Goal: Find specific page/section: Find specific page/section

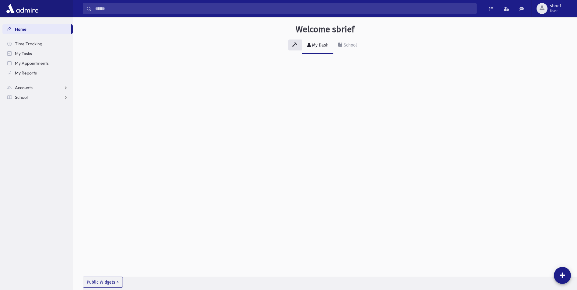
click at [205, 7] on input "Search" at bounding box center [284, 8] width 385 height 11
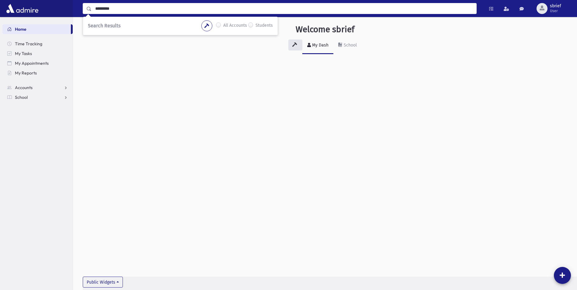
type input "*********"
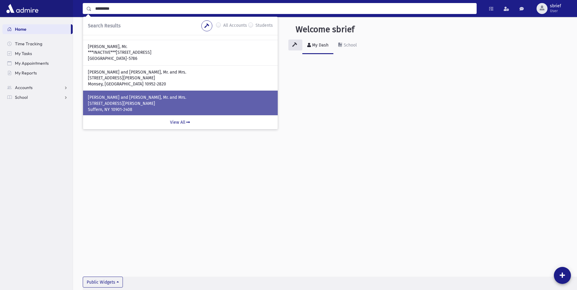
scroll to position [30, 0]
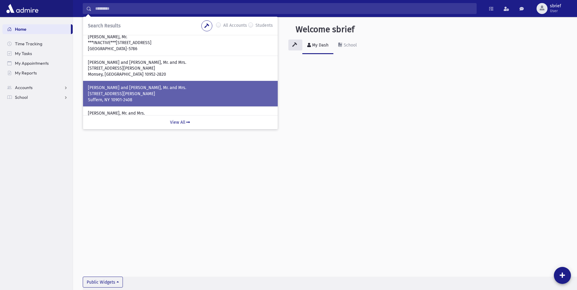
click at [178, 93] on p "[STREET_ADDRESS][PERSON_NAME]" at bounding box center [180, 94] width 185 height 6
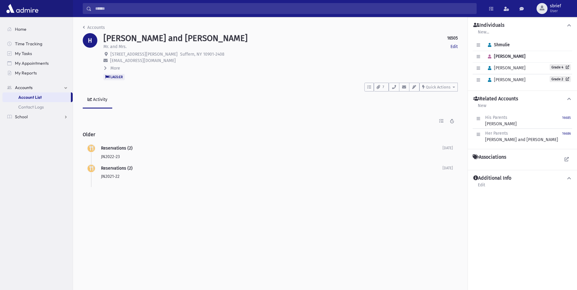
click at [116, 69] on span "More" at bounding box center [115, 68] width 10 height 5
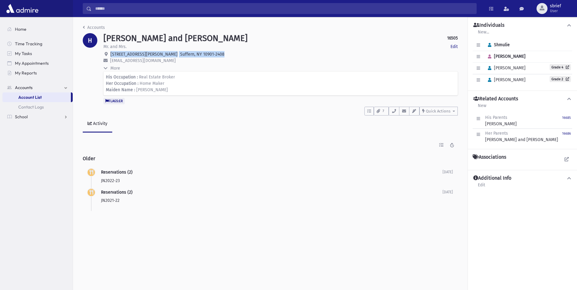
drag, startPoint x: 181, startPoint y: 53, endPoint x: 109, endPoint y: 53, distance: 72.1
click at [109, 53] on p "11 Roble Rd Suffern, NY 10901-2408" at bounding box center [280, 54] width 354 height 6
